Goal: Task Accomplishment & Management: Use online tool/utility

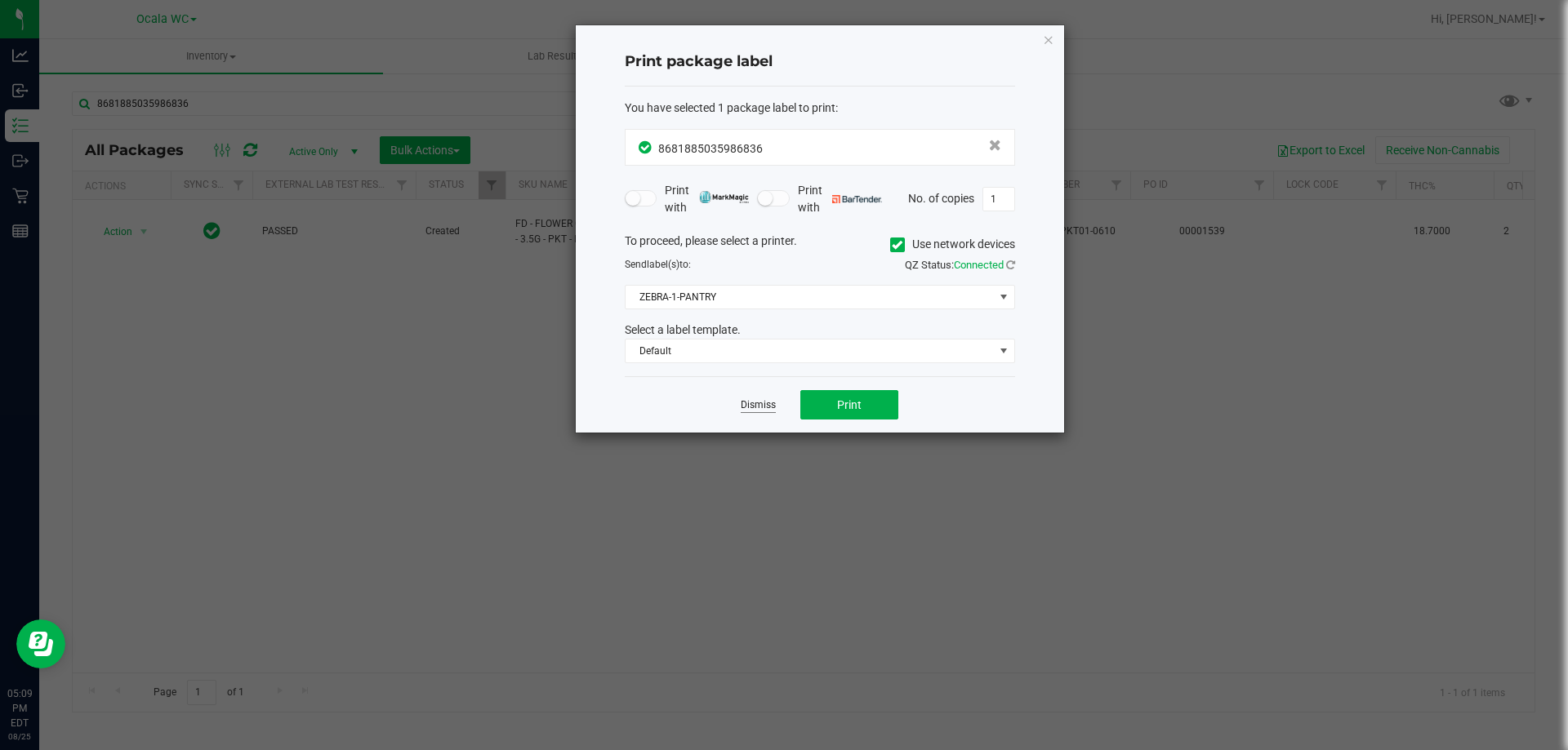
click at [741, 405] on link "Dismiss" at bounding box center [758, 405] width 35 height 14
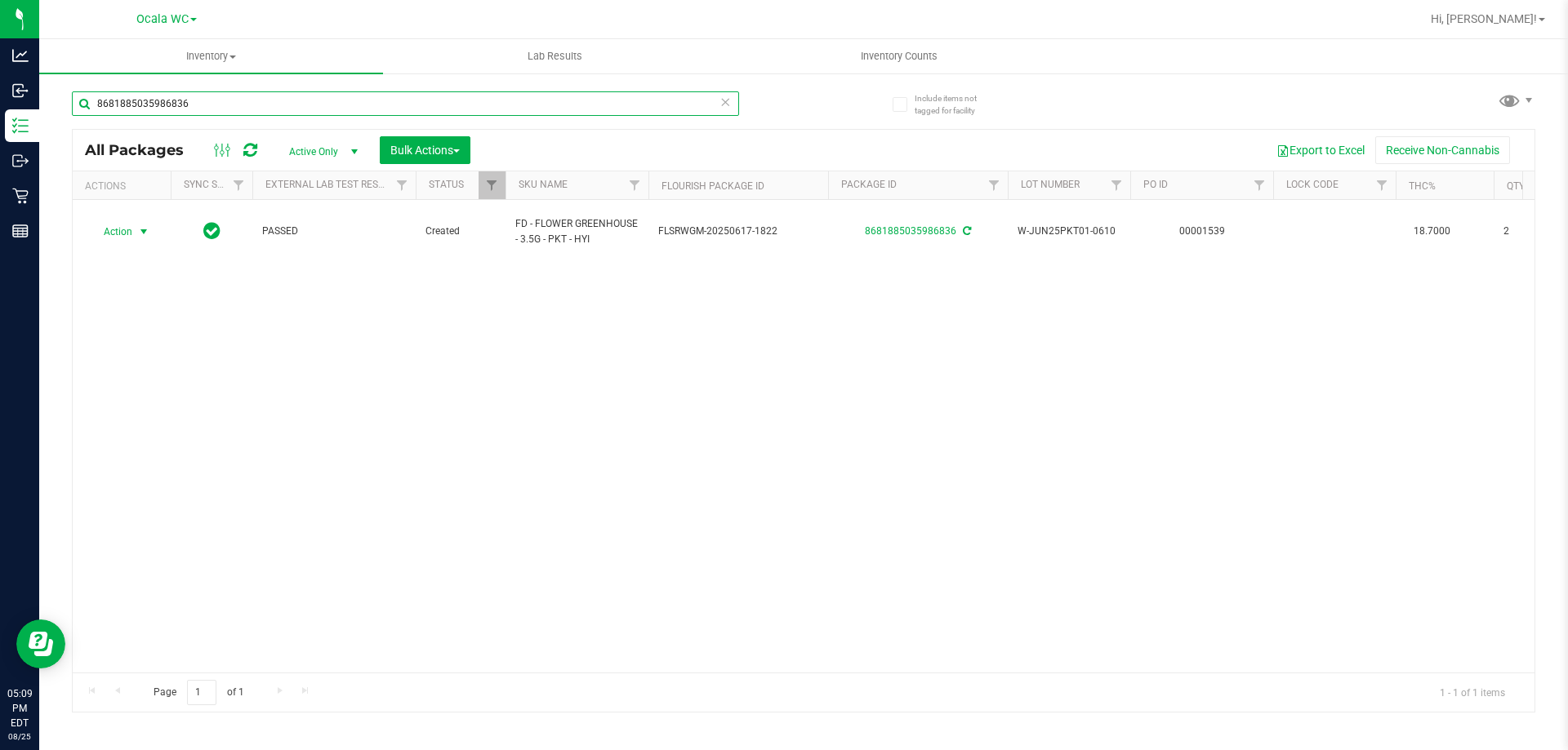
click at [343, 104] on input "8681885035986836" at bounding box center [406, 103] width 667 height 25
type input "9979815885703629"
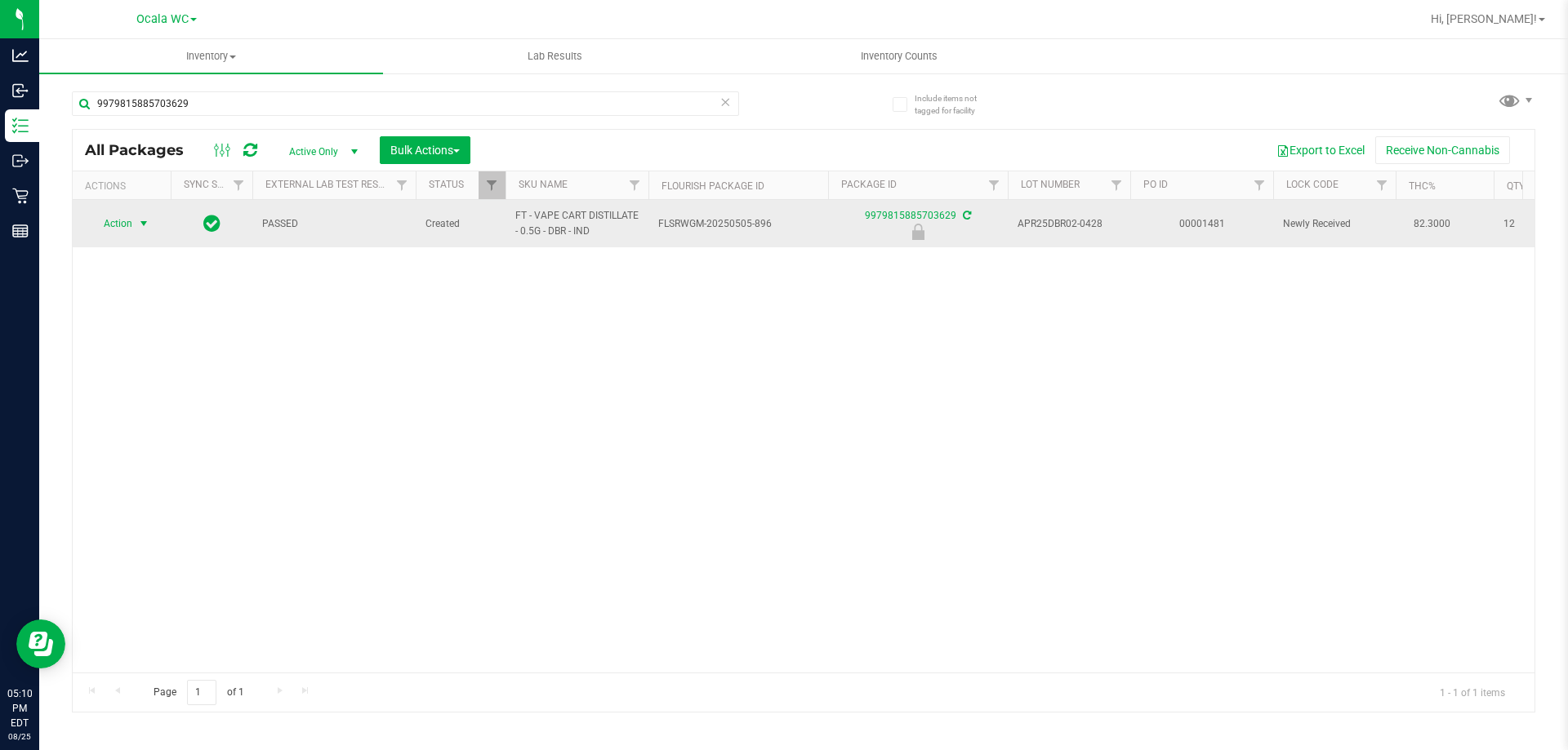
click at [145, 224] on span "select" at bounding box center [143, 224] width 13 height 13
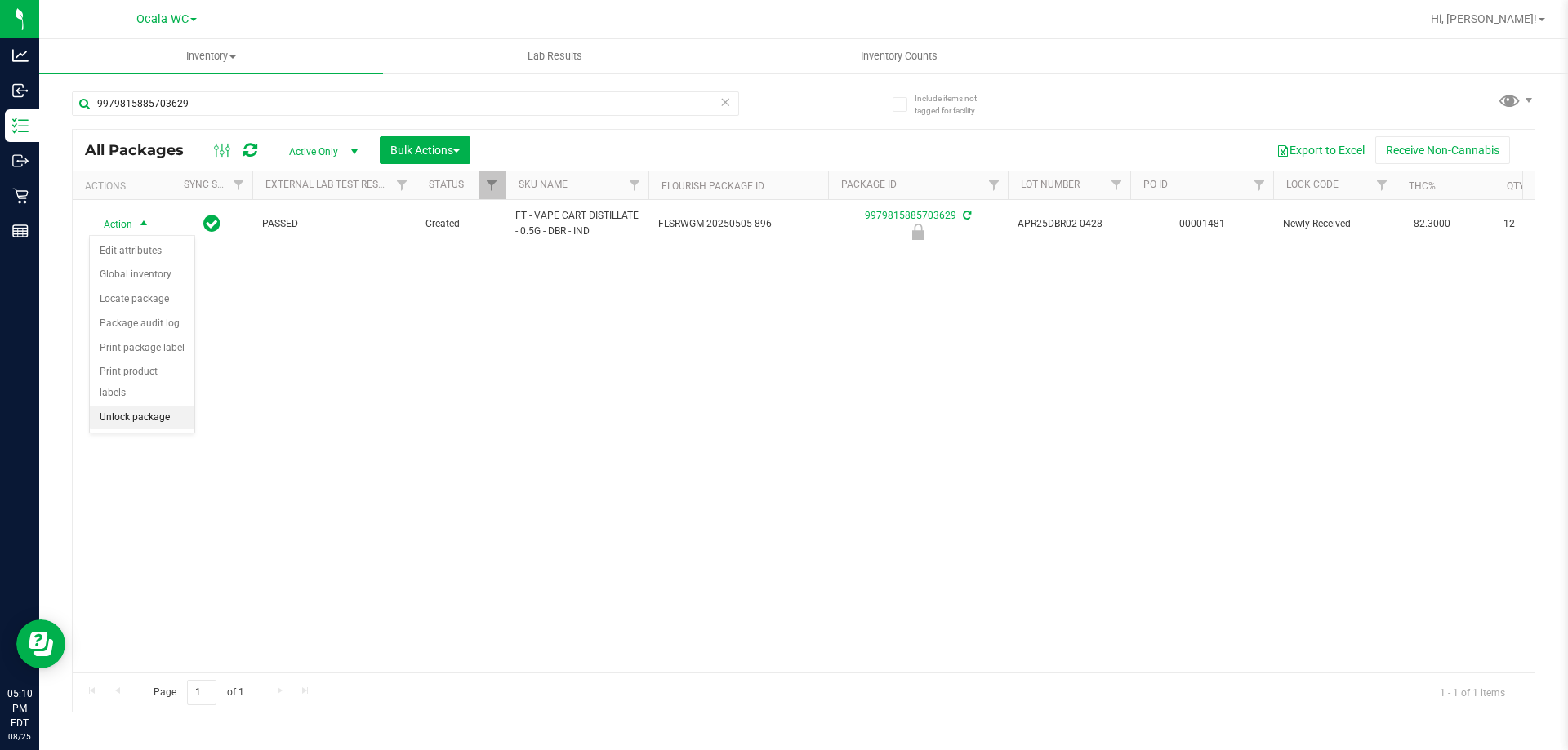
click at [128, 405] on li "Unlock package" at bounding box center [142, 418] width 104 height 25
